Goal: Transaction & Acquisition: Obtain resource

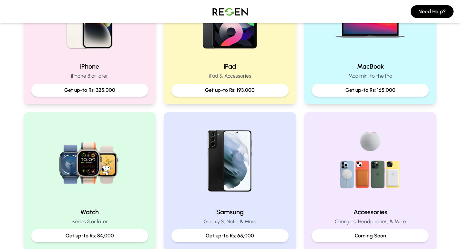
scroll to position [161, 0]
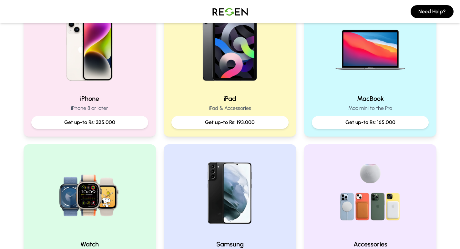
click at [110, 135] on div "iPhone iPhone 8 or later Get up-to Rs: 325,000" at bounding box center [90, 68] width 133 height 138
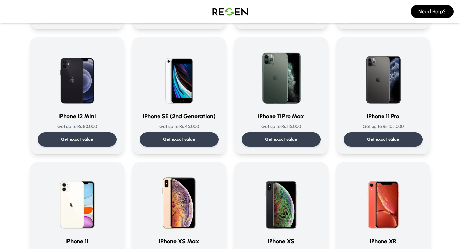
scroll to position [549, 0]
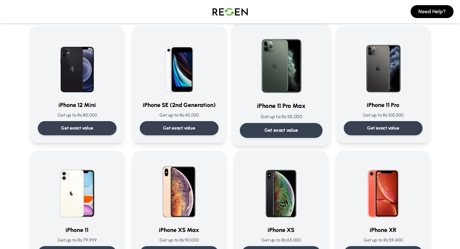
click at [300, 105] on h3 "iPhone 11 Pro Max" at bounding box center [280, 106] width 83 height 9
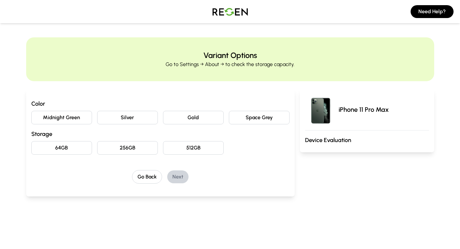
click at [210, 121] on button "Gold" at bounding box center [193, 118] width 61 height 14
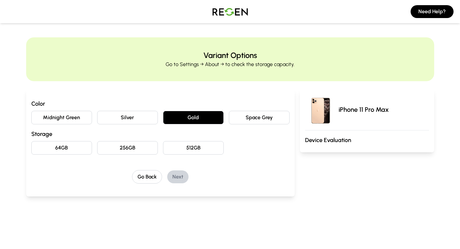
click at [127, 149] on button "256GB" at bounding box center [127, 148] width 61 height 14
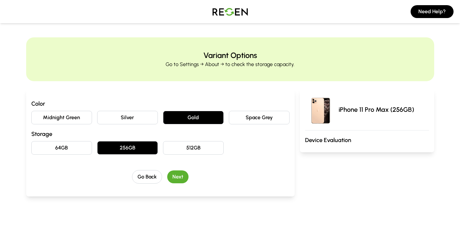
click at [185, 178] on button "Next" at bounding box center [177, 177] width 21 height 13
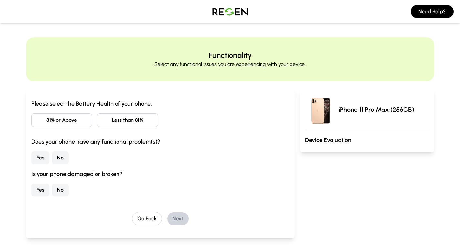
click at [146, 119] on button "Less than 81%" at bounding box center [127, 121] width 61 height 14
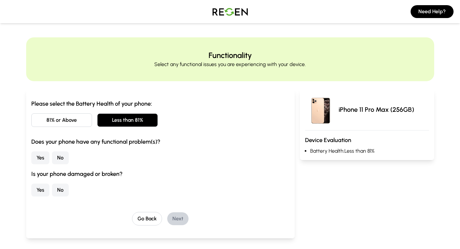
click at [57, 157] on button "No" at bounding box center [60, 158] width 17 height 13
click at [66, 191] on button "No" at bounding box center [60, 190] width 17 height 13
click at [176, 219] on button "Next" at bounding box center [177, 219] width 21 height 13
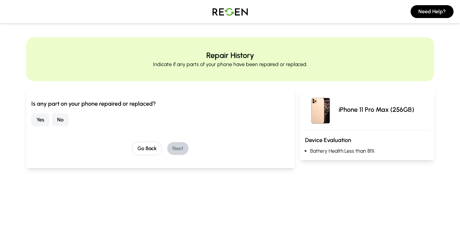
click at [41, 124] on button "Yes" at bounding box center [40, 120] width 18 height 13
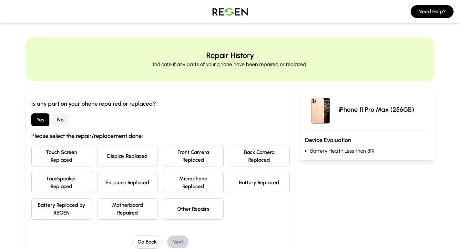
click at [80, 162] on button "Touch Screen Replaced" at bounding box center [61, 156] width 61 height 21
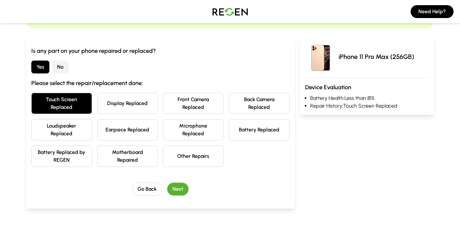
scroll to position [65, 0]
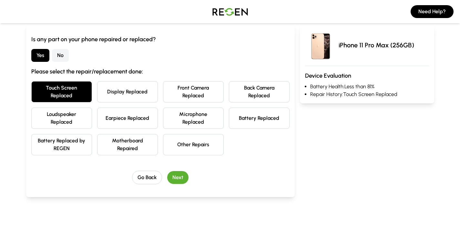
click at [173, 175] on button "Next" at bounding box center [177, 177] width 21 height 13
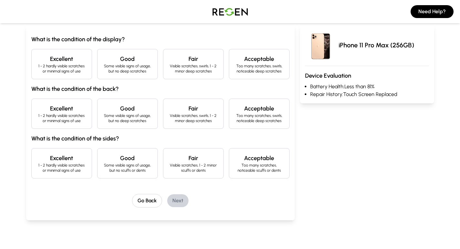
click at [79, 63] on h4 "Excellent" at bounding box center [62, 59] width 50 height 9
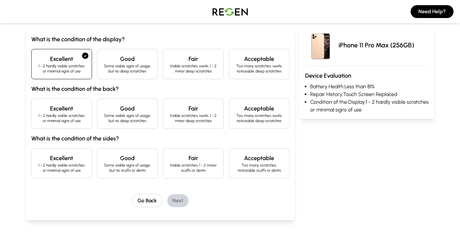
click at [76, 107] on h4 "Excellent" at bounding box center [62, 108] width 50 height 9
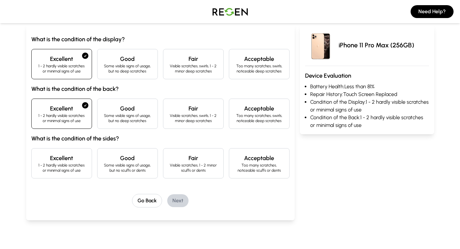
click at [72, 160] on h4 "Excellent" at bounding box center [62, 158] width 50 height 9
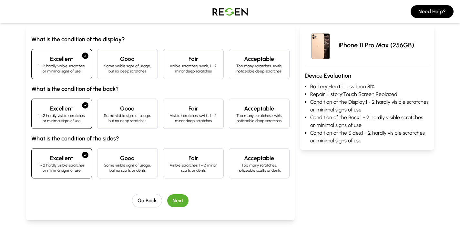
click at [180, 201] on button "Next" at bounding box center [177, 201] width 21 height 13
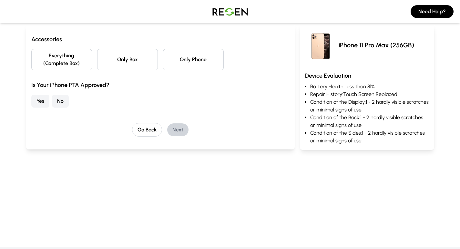
click at [207, 63] on button "Only Phone" at bounding box center [193, 59] width 61 height 21
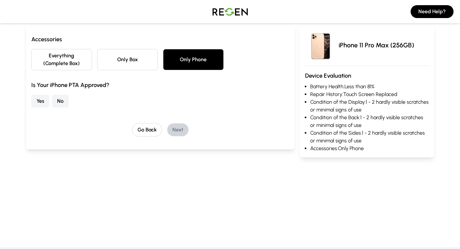
click at [40, 101] on button "Yes" at bounding box center [40, 101] width 18 height 13
click at [176, 126] on button "Next" at bounding box center [177, 130] width 21 height 13
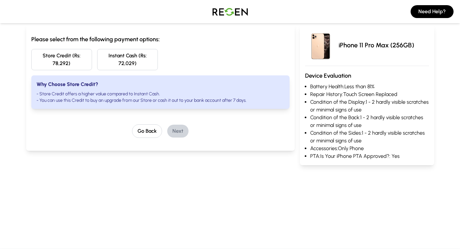
click at [138, 61] on button "Instant Cash (Rs: 72,029)" at bounding box center [127, 59] width 61 height 21
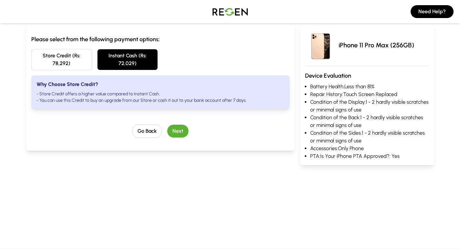
click at [177, 133] on button "Next" at bounding box center [177, 131] width 21 height 13
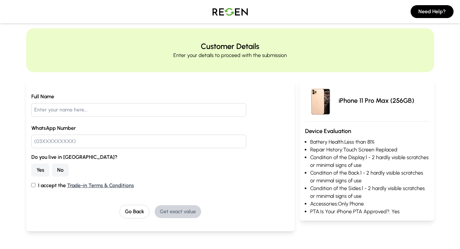
scroll to position [0, 0]
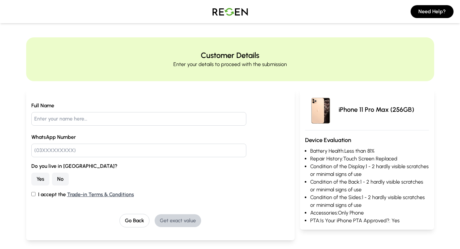
click at [39, 119] on input "text" at bounding box center [138, 119] width 215 height 14
click at [50, 150] on input "text" at bounding box center [138, 151] width 215 height 14
click at [43, 179] on button "Yes" at bounding box center [40, 179] width 18 height 13
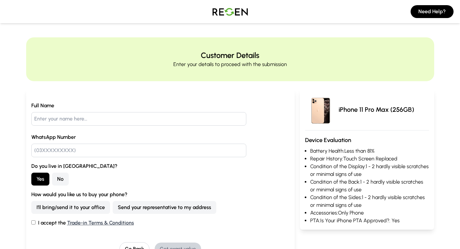
click at [168, 210] on button "Send your representative to my address" at bounding box center [165, 207] width 104 height 13
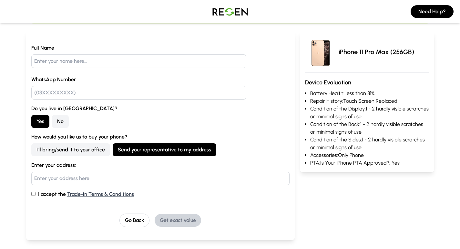
scroll to position [65, 0]
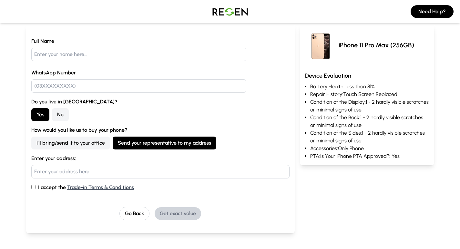
click at [32, 188] on input "I accept the Trade-in Terms & Conditions" at bounding box center [33, 187] width 4 height 4
checkbox input "true"
click at [80, 188] on link "Trade-in Terms & Conditions" at bounding box center [100, 188] width 67 height 6
click at [66, 54] on input "text" at bounding box center [138, 55] width 215 height 14
type input "Mahnoor Jahangir"
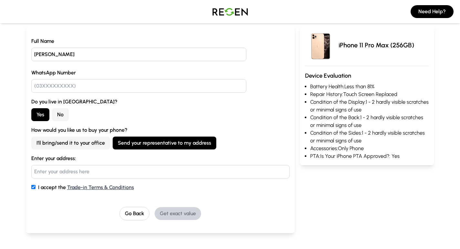
click at [97, 89] on input "text" at bounding box center [138, 86] width 215 height 14
type input "03354420761"
click at [112, 175] on input "text" at bounding box center [160, 172] width 258 height 14
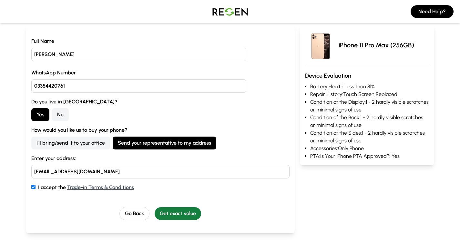
type input "mahnoorjahangir50@gmail.com"
click at [174, 214] on button "Get exact value" at bounding box center [178, 213] width 46 height 13
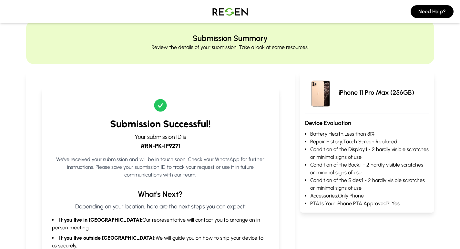
scroll to position [0, 0]
